Goal: Navigation & Orientation: Find specific page/section

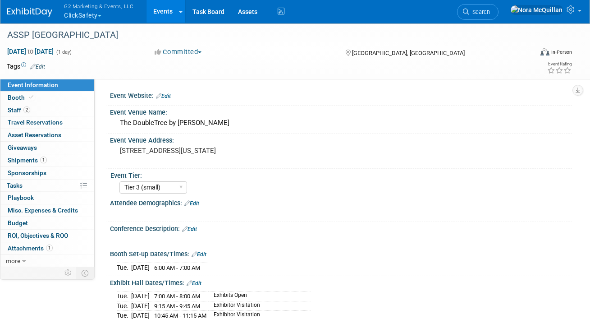
select select "Tier 3 (small)"
select select "No"
click at [88, 17] on button "G2 Marketing & Events, LLC ClickSafety" at bounding box center [104, 11] width 82 height 23
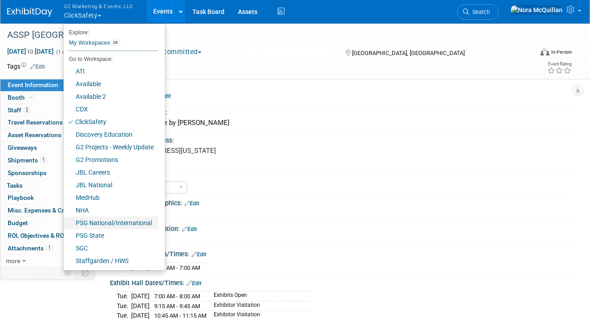
click at [89, 225] on link "PSG National/International" at bounding box center [111, 222] width 95 height 13
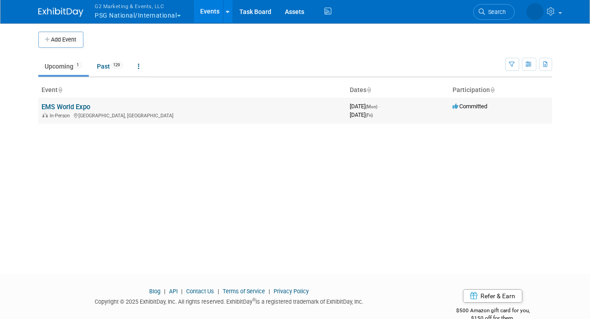
click at [56, 107] on link "EMS World Expo" at bounding box center [66, 107] width 49 height 8
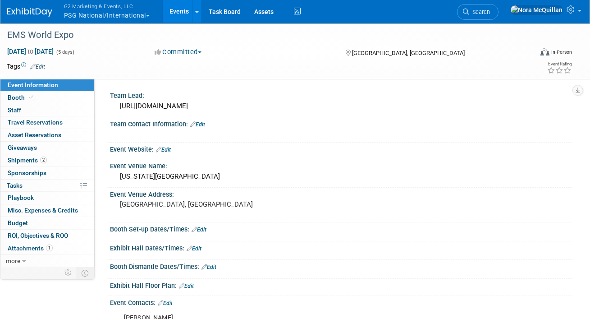
click at [17, 85] on span "Event Information" at bounding box center [33, 84] width 50 height 7
click at [182, 14] on link "Events" at bounding box center [179, 11] width 33 height 23
